Goal: Information Seeking & Learning: Find specific fact

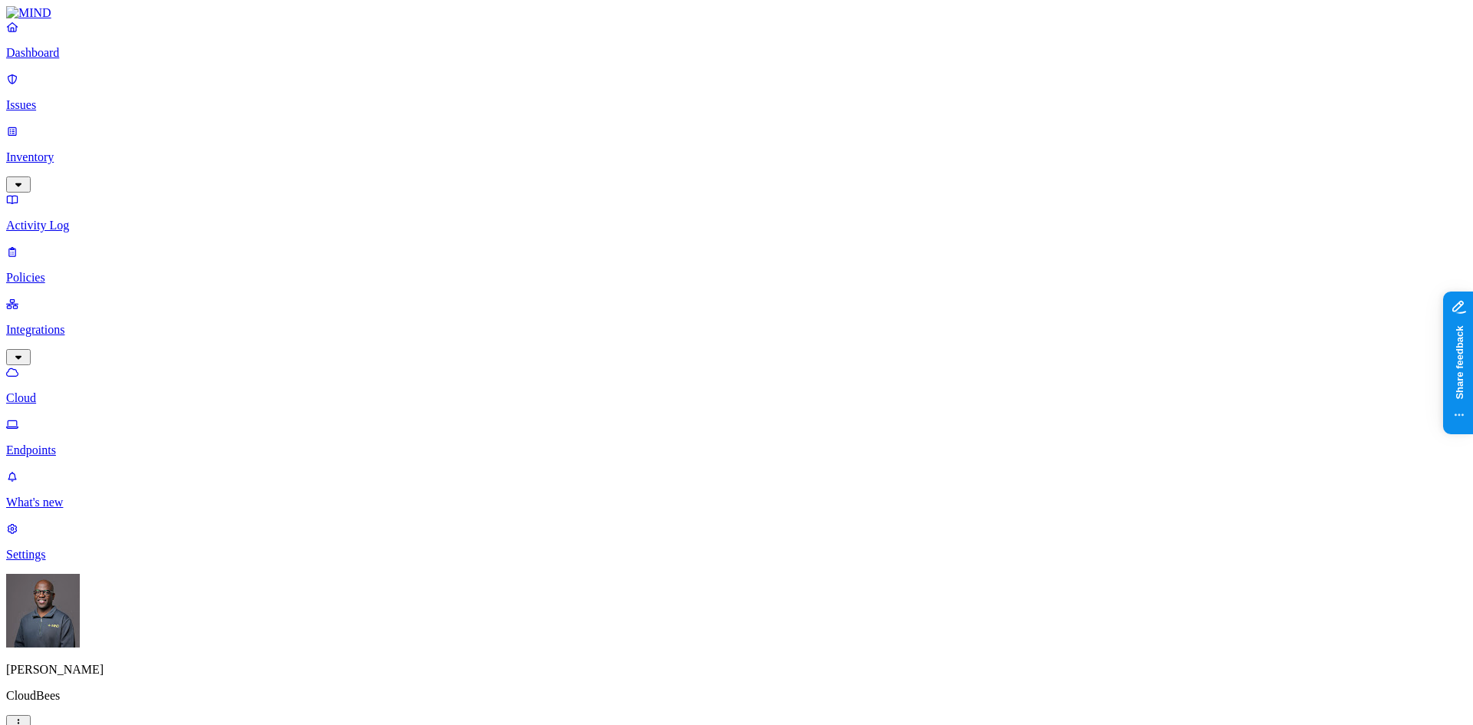
click at [89, 60] on p "Dashboard" at bounding box center [736, 53] width 1461 height 14
click at [145, 706] on html "Dashboard Issues Inventory Activity Log Policies Integrations Cloud On-premise …" at bounding box center [736, 507] width 1473 height 1015
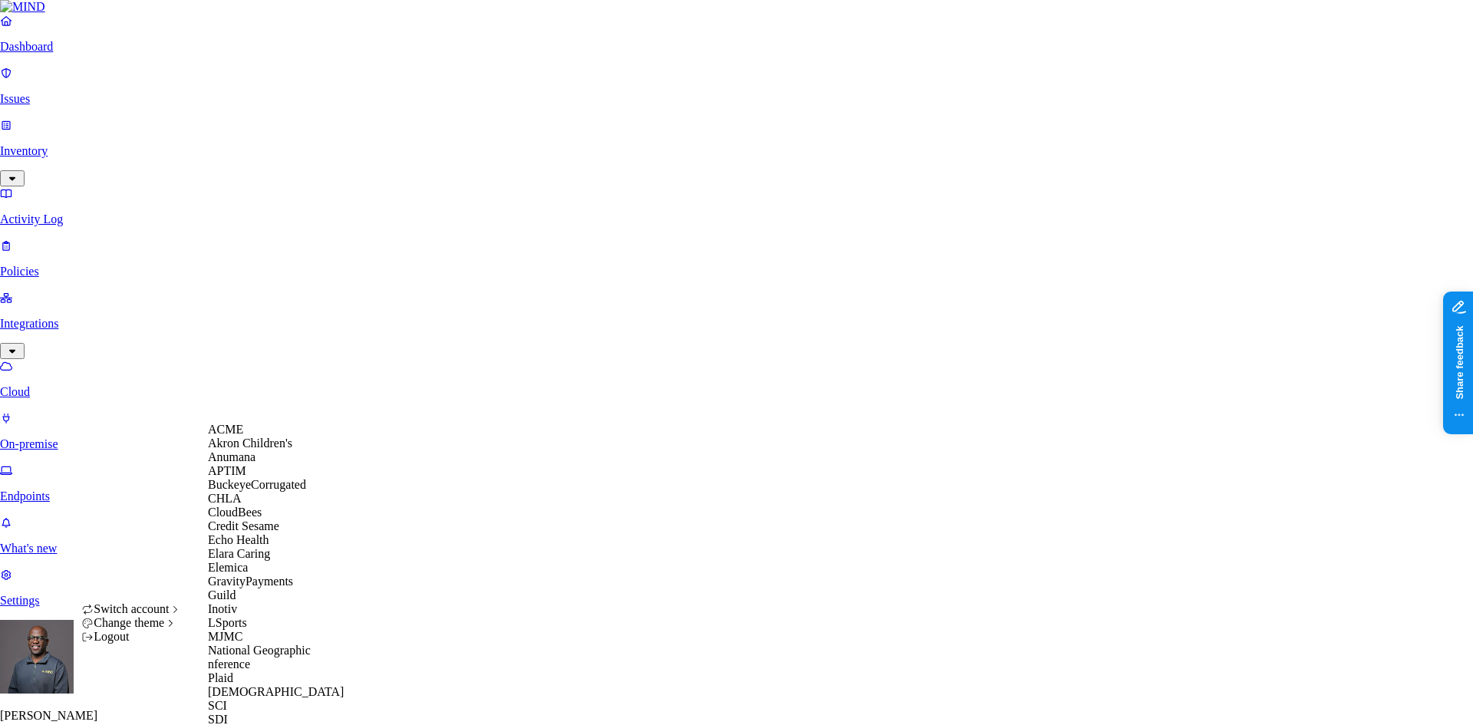
click at [256, 437] on div "ACME" at bounding box center [282, 430] width 149 height 14
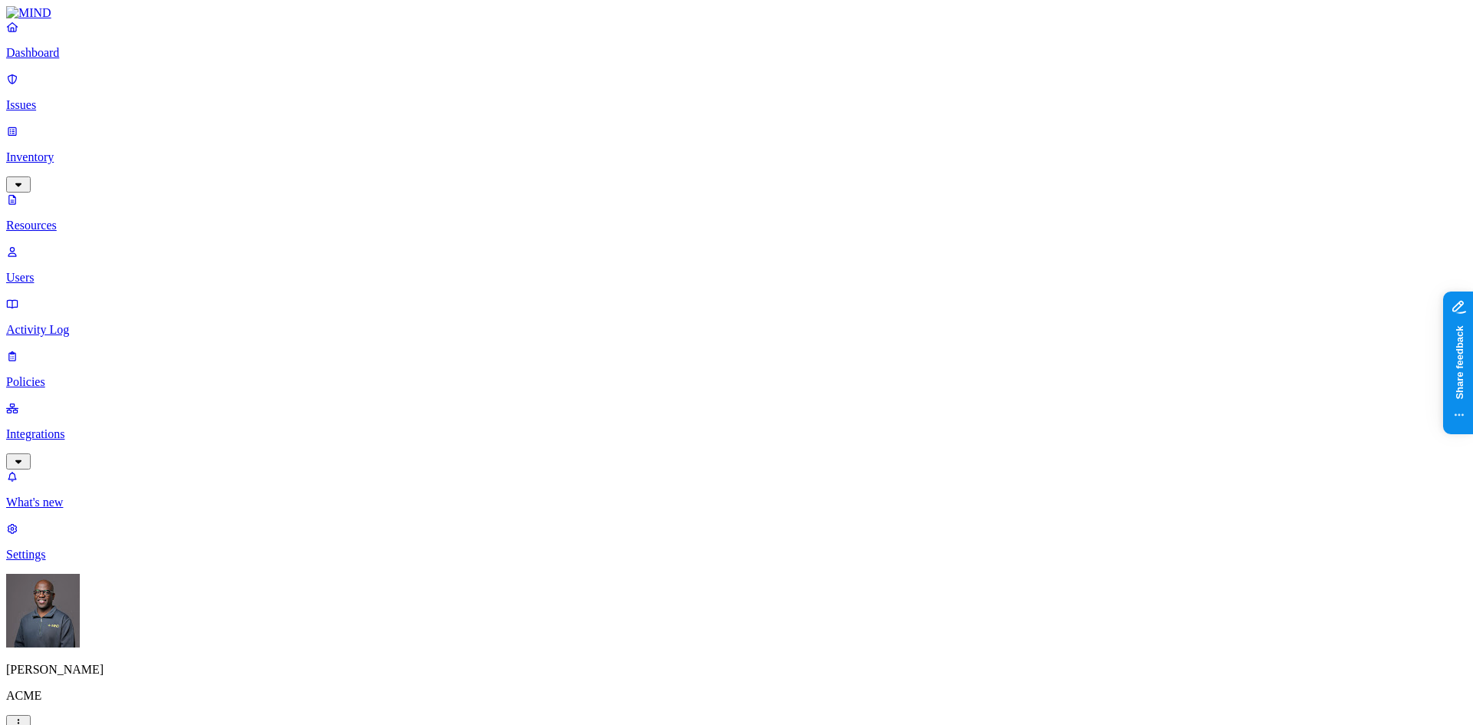
scroll to position [345, 0]
click at [25, 718] on icon "button" at bounding box center [18, 723] width 12 height 10
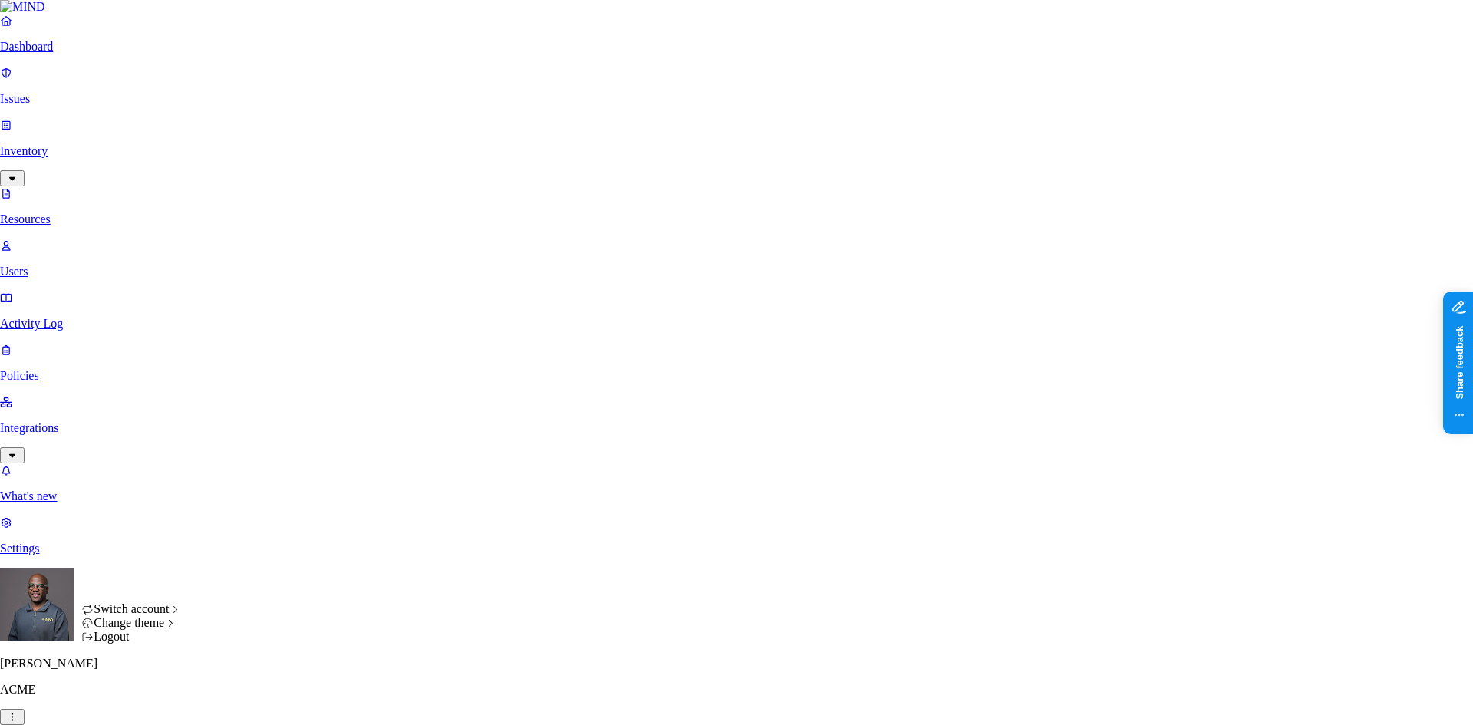
click at [128, 542] on nav "Dashboard Issues Inventory Resources Users Activity Log Policies Integrations W…" at bounding box center [736, 285] width 1473 height 542
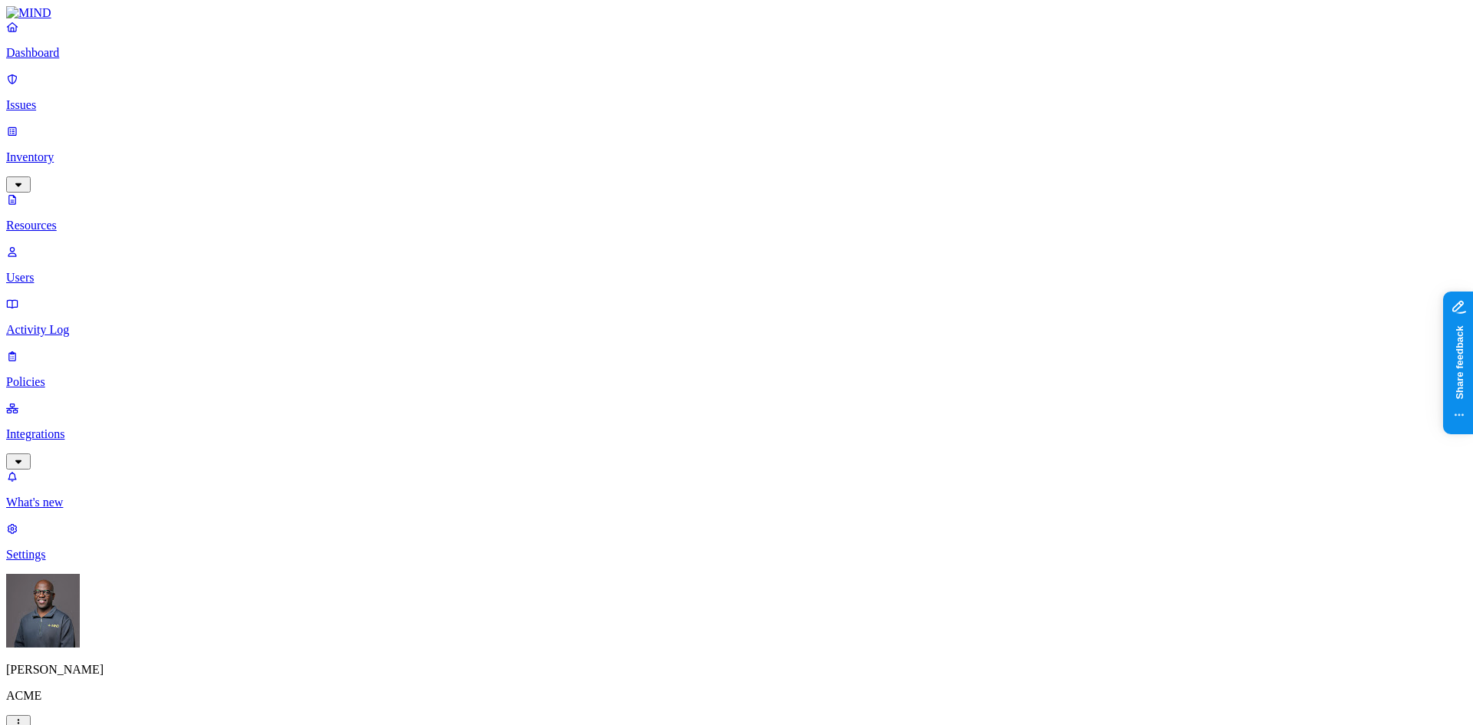
click at [80, 219] on p "Resources" at bounding box center [736, 226] width 1461 height 14
click at [97, 271] on p "Users" at bounding box center [736, 278] width 1461 height 14
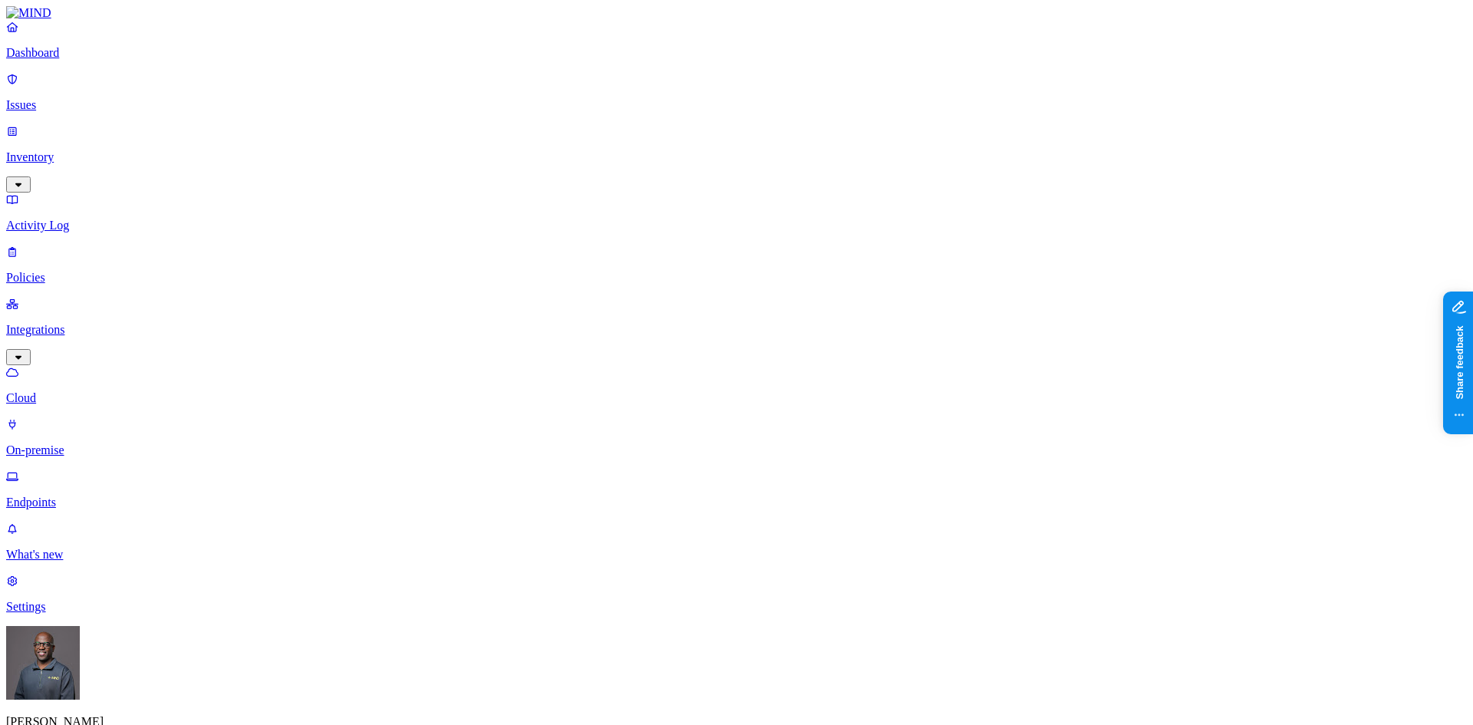
click at [57, 60] on p "Dashboard" at bounding box center [736, 53] width 1461 height 14
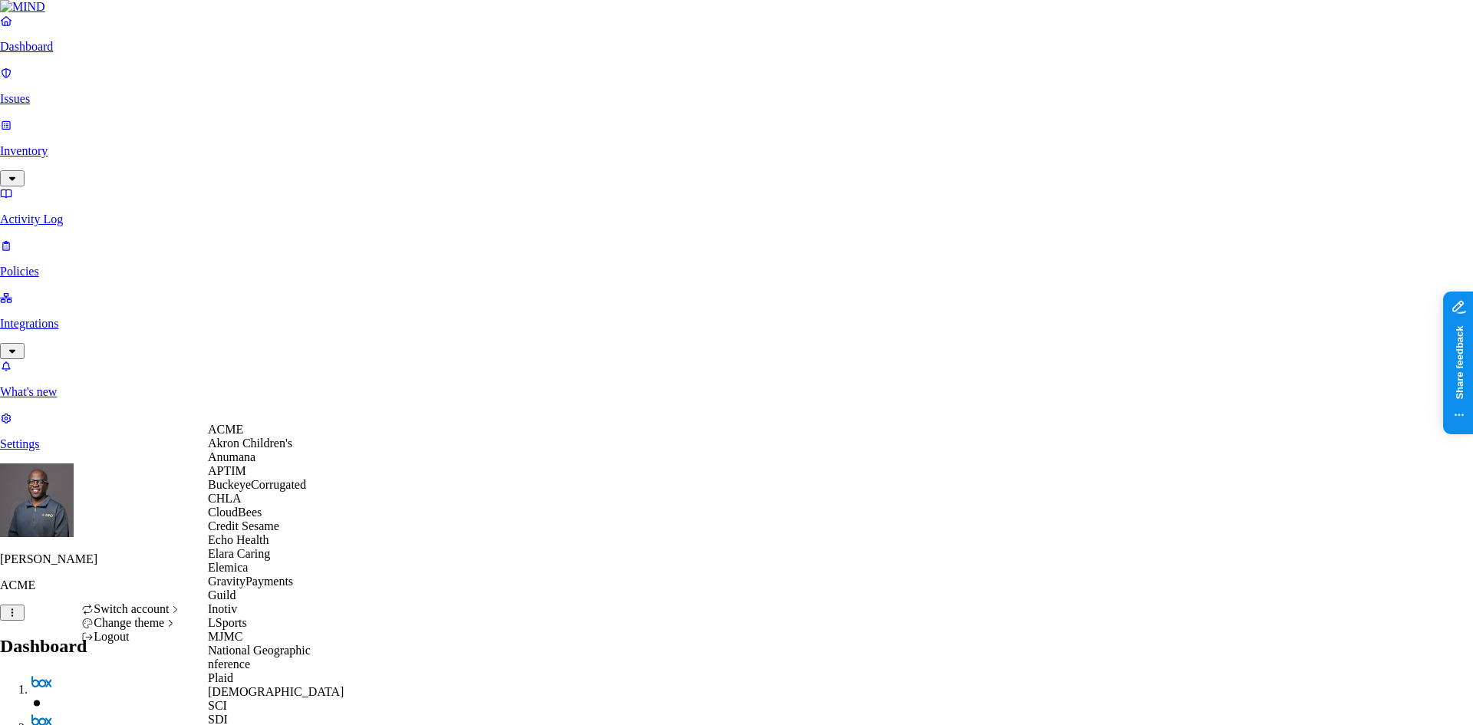
click at [269, 450] on span "Akron Children's" at bounding box center [250, 443] width 84 height 13
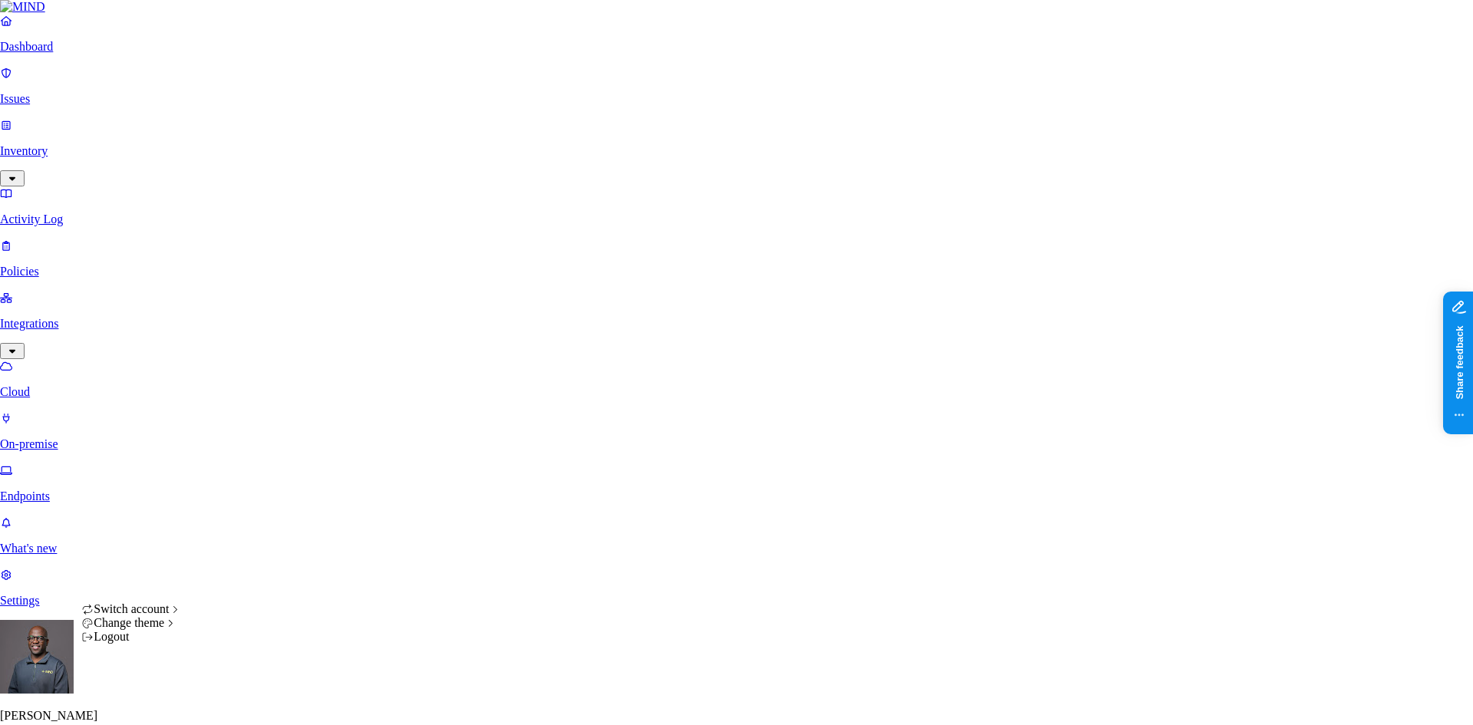
click at [147, 704] on html "Dashboard Issues Inventory Activity Log Policies Integrations Cloud On-premise …" at bounding box center [736, 619] width 1473 height 1239
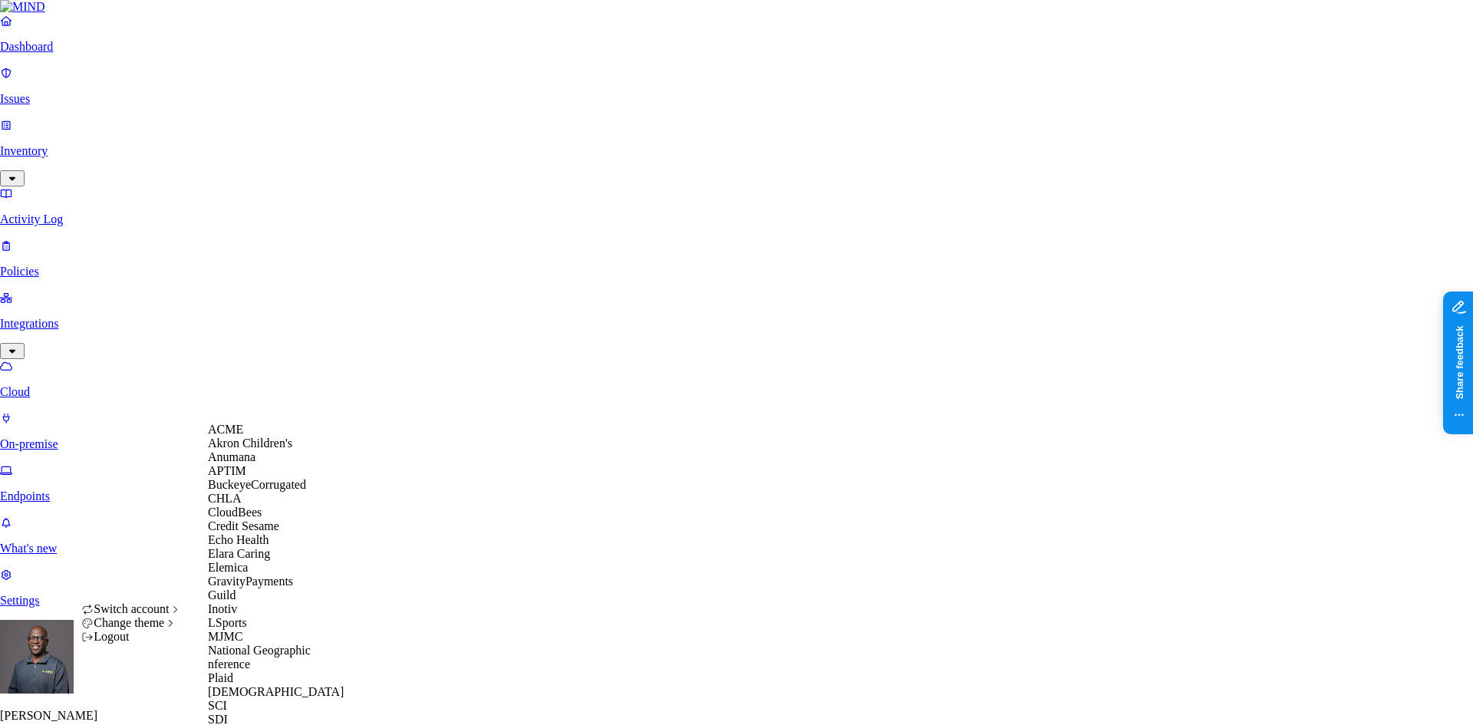
click at [254, 437] on div "ACME" at bounding box center [282, 430] width 149 height 14
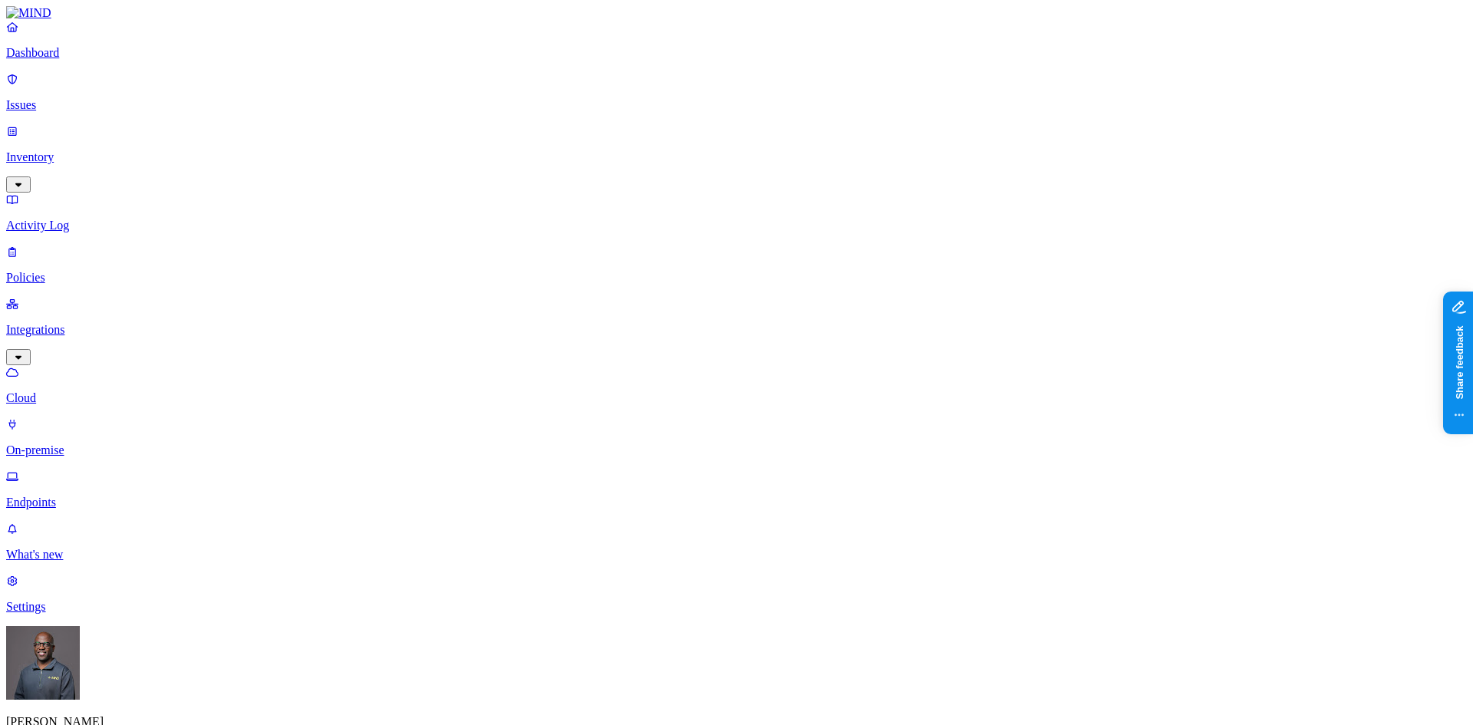
click at [47, 271] on p "Policies" at bounding box center [736, 278] width 1461 height 14
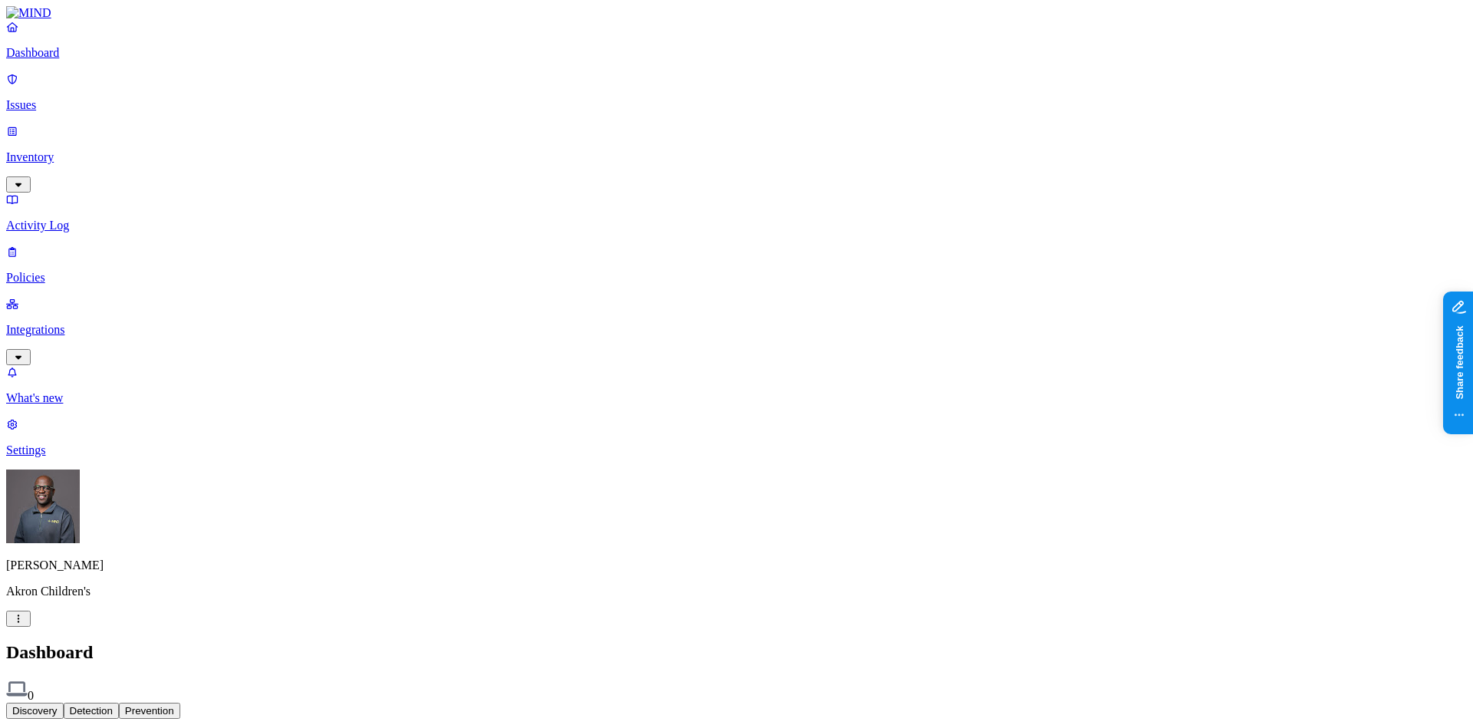
click at [74, 457] on p "Settings" at bounding box center [736, 451] width 1461 height 14
click at [51, 60] on p "Dashboard" at bounding box center [736, 53] width 1461 height 14
click at [147, 701] on html "Dashboard Issues Inventory Activity Log Policies Integrations What's new 1 Sett…" at bounding box center [736, 469] width 1473 height 938
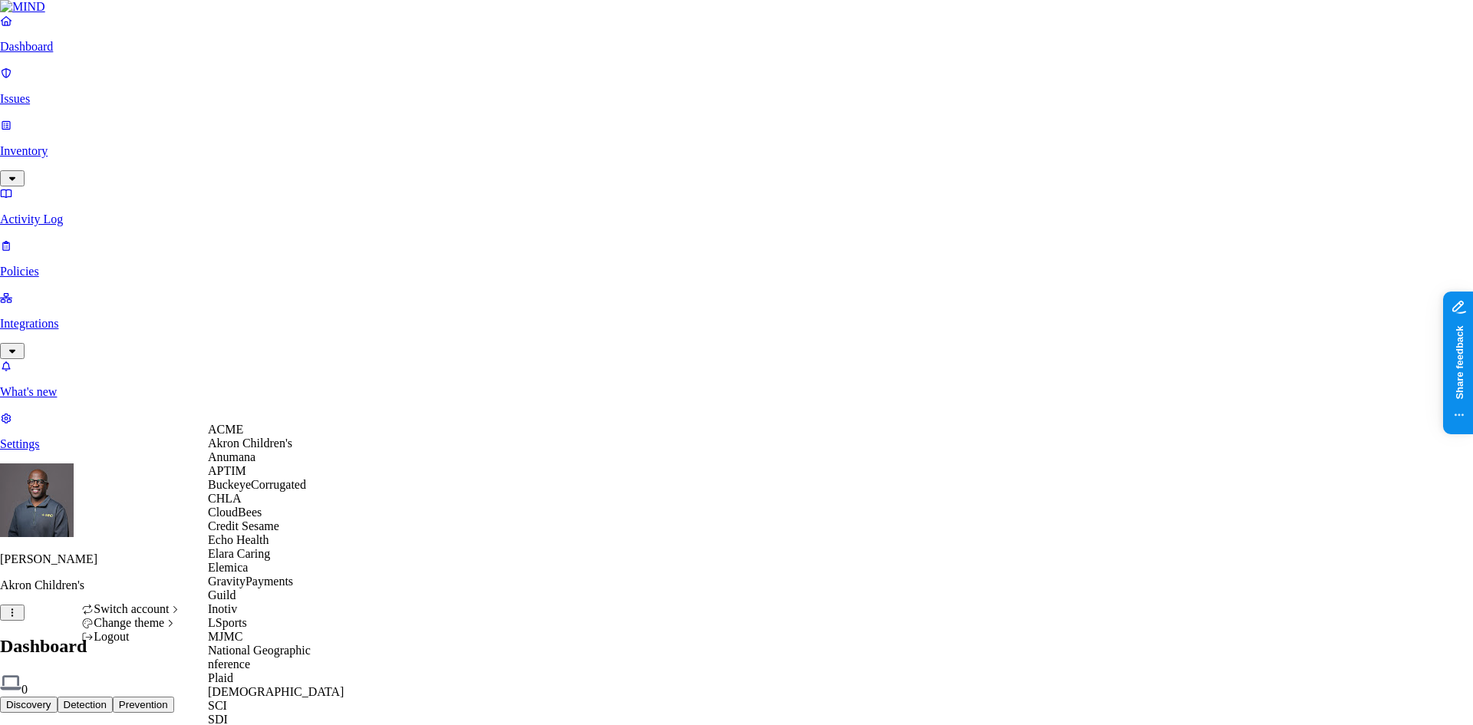
scroll to position [376, 0]
click at [227, 699] on span "SCI" at bounding box center [217, 705] width 19 height 13
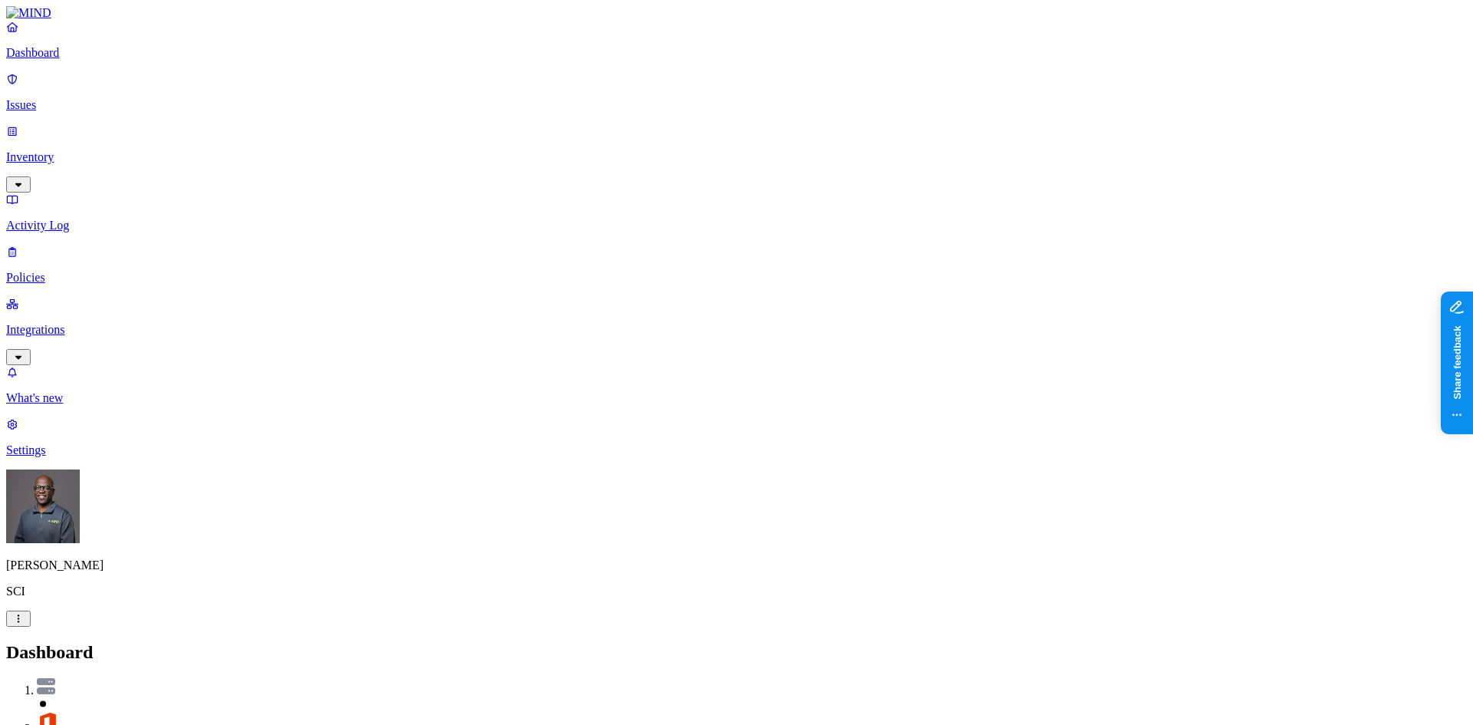
click at [52, 457] on p "Settings" at bounding box center [736, 451] width 1461 height 14
click at [57, 98] on p "Issues" at bounding box center [736, 105] width 1461 height 14
click at [168, 678] on button "Exfiltration" at bounding box center [132, 687] width 72 height 19
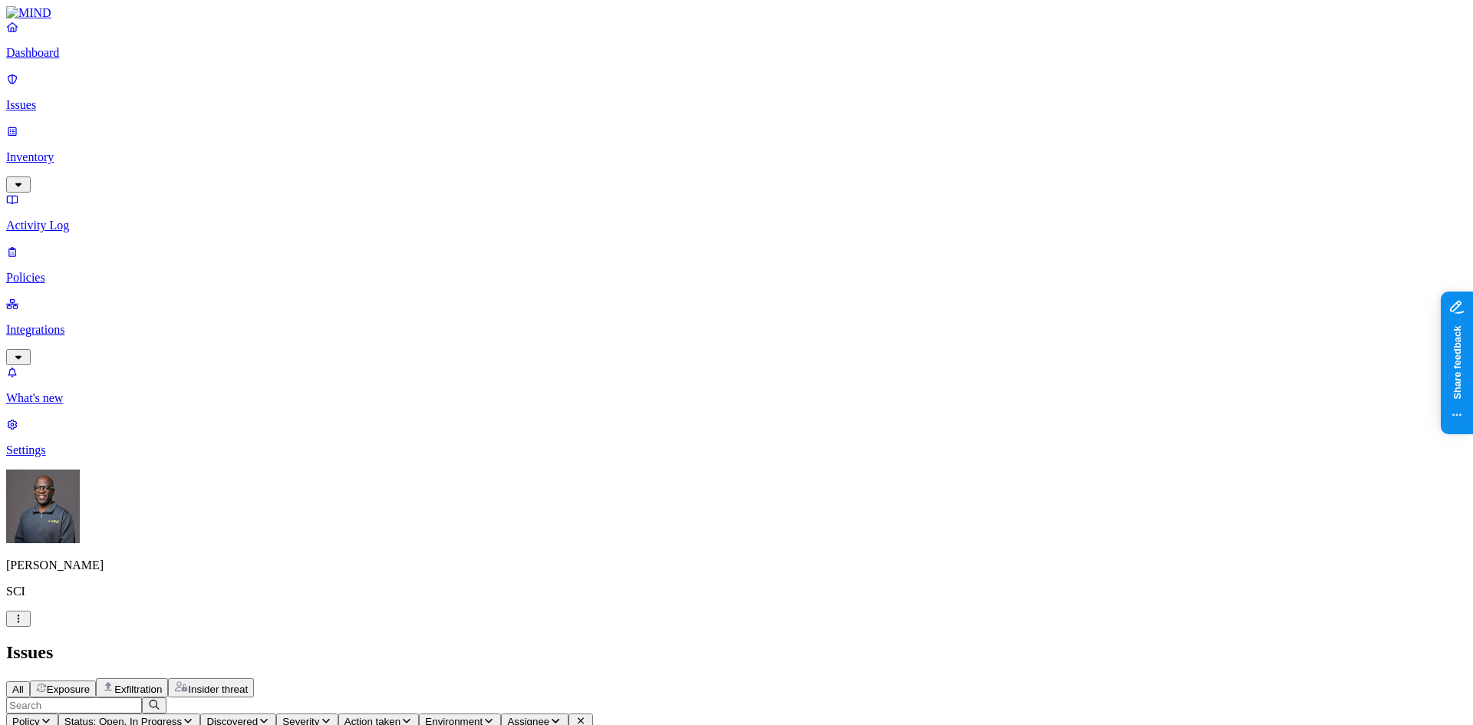
click at [194, 716] on icon "button" at bounding box center [188, 721] width 12 height 10
click at [441, 250] on span "Resolved" at bounding box center [422, 256] width 46 height 13
click at [696, 642] on h2 "Issues" at bounding box center [736, 652] width 1461 height 21
click at [86, 323] on p "Integrations" at bounding box center [736, 330] width 1461 height 14
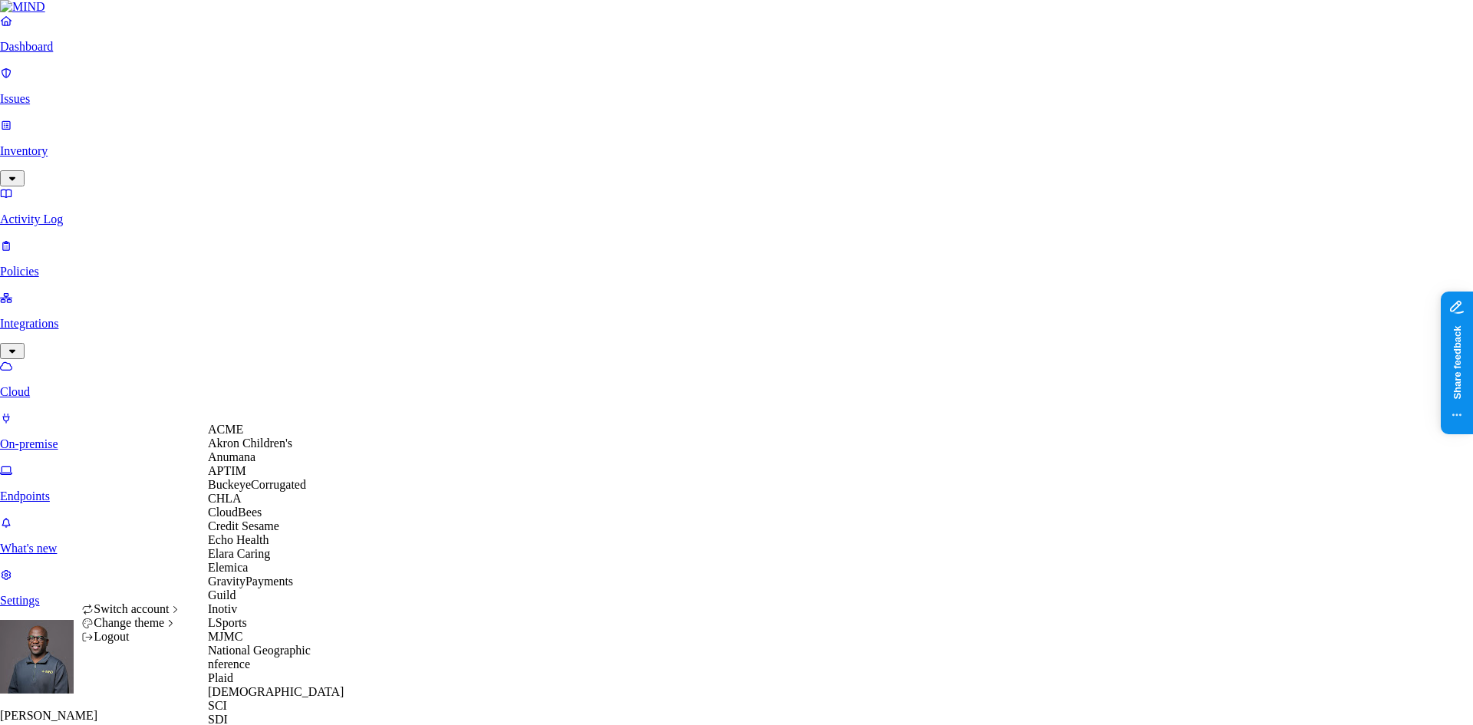
scroll to position [396, 0]
click at [227, 699] on span "SCI" at bounding box center [217, 705] width 19 height 13
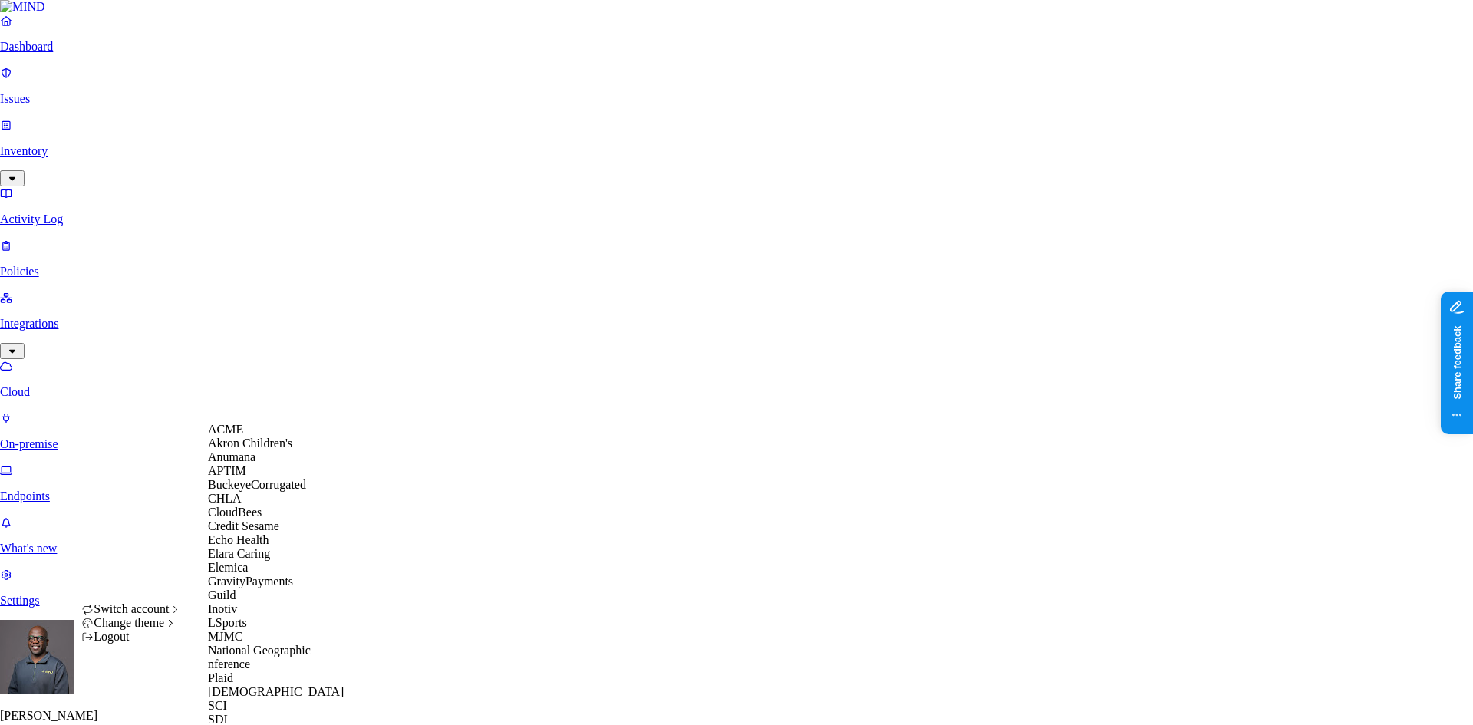
scroll to position [402, 0]
click at [258, 685] on span "[DEMOGRAPHIC_DATA]" at bounding box center [276, 691] width 136 height 13
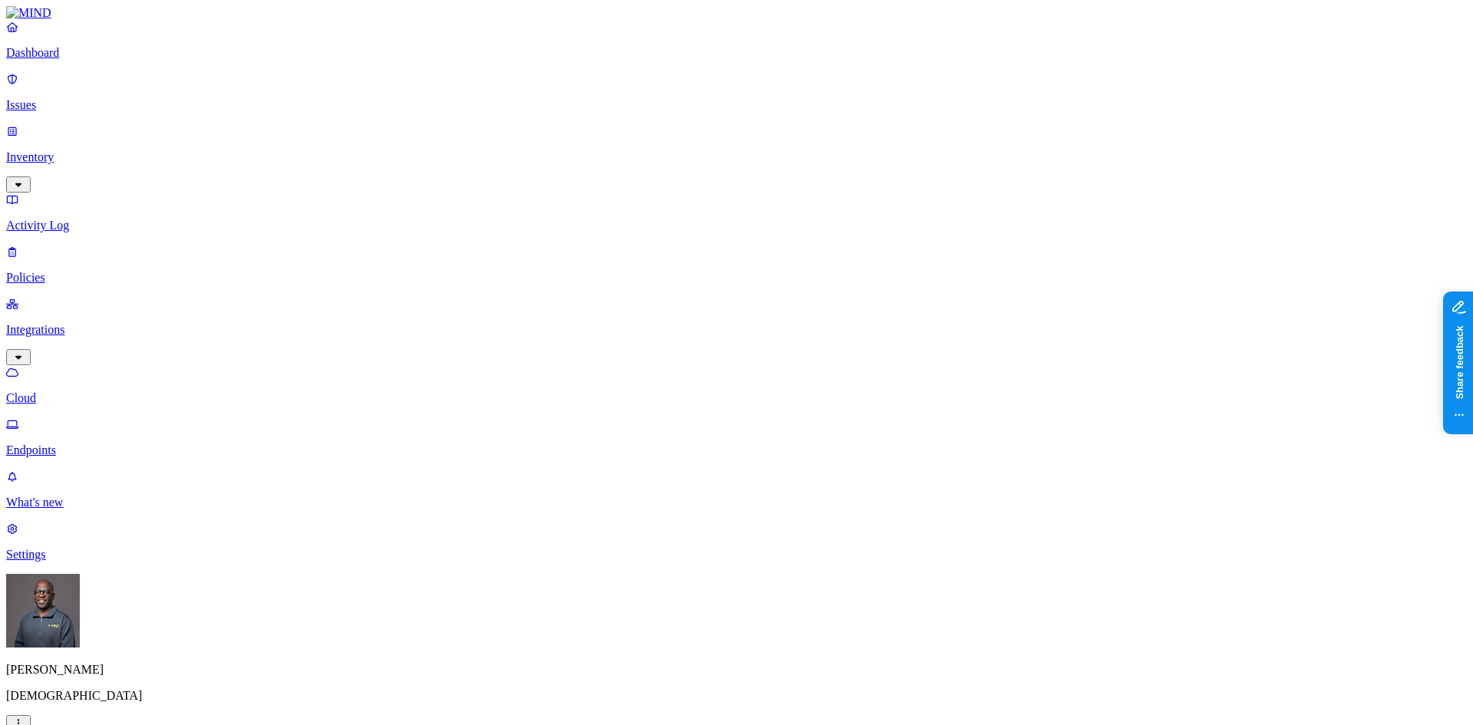
click at [71, 444] on p "Endpoints" at bounding box center [736, 451] width 1461 height 14
click at [57, 150] on p "Inventory" at bounding box center [736, 157] width 1461 height 14
drag, startPoint x: 440, startPoint y: 86, endPoint x: 635, endPoint y: 83, distance: 195.7
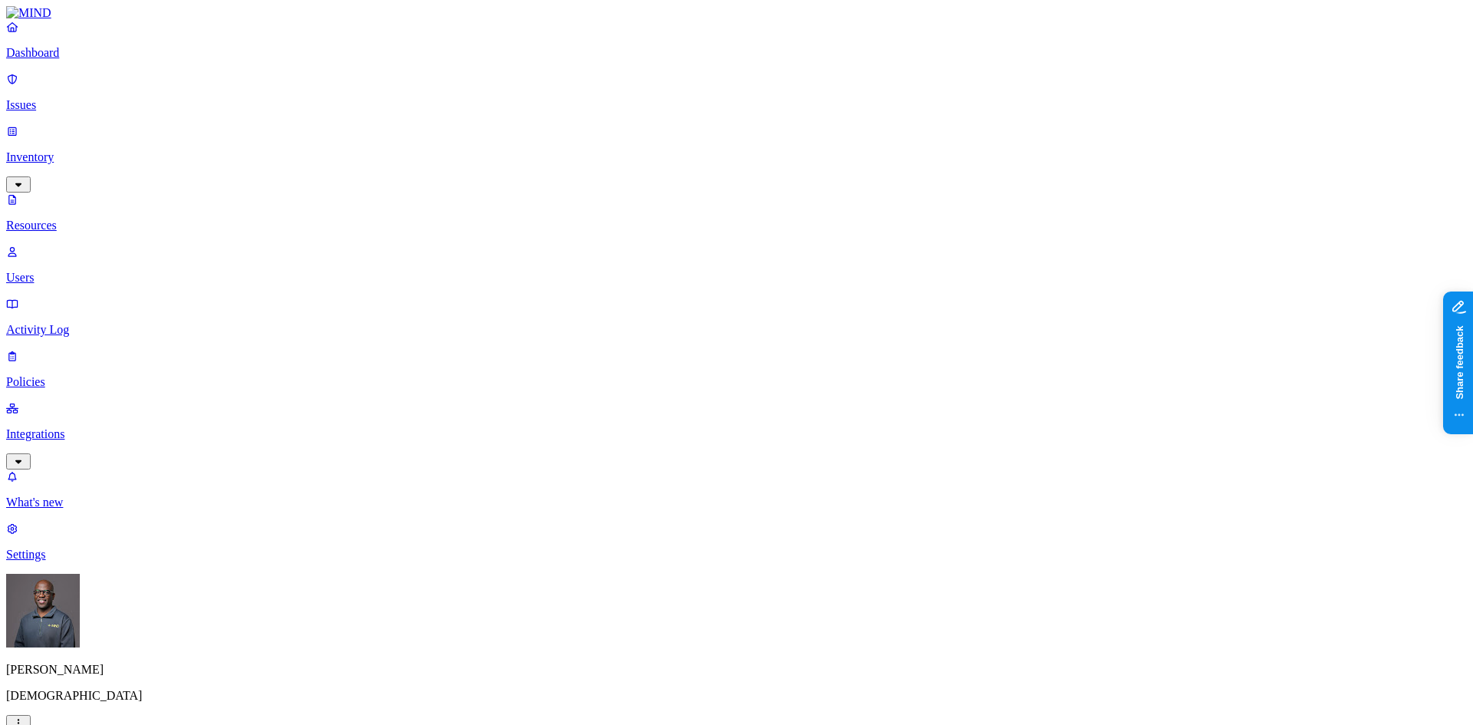
type input "mimecast"
